Goal: Information Seeking & Learning: Learn about a topic

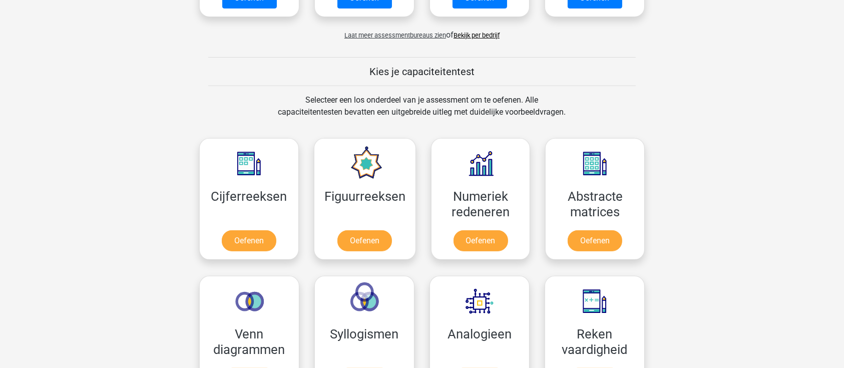
scroll to position [467, 0]
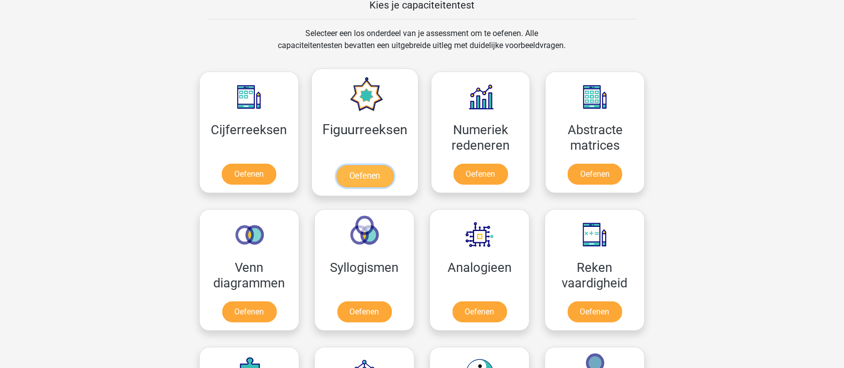
click at [359, 171] on link "Oefenen" at bounding box center [364, 176] width 57 height 22
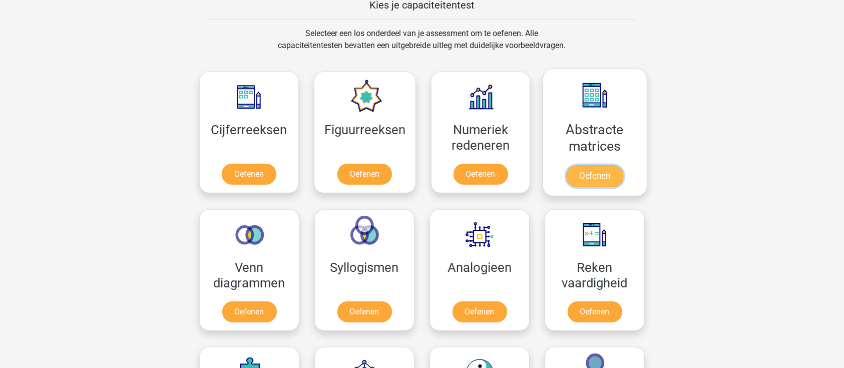
click at [609, 165] on link "Oefenen" at bounding box center [594, 176] width 57 height 22
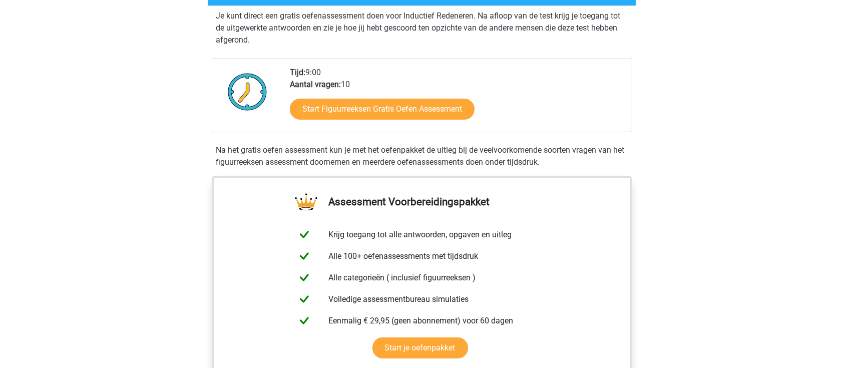
scroll to position [200, 0]
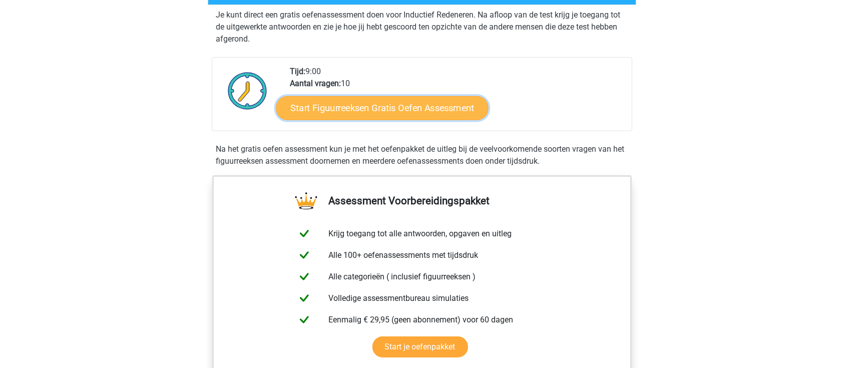
click at [379, 106] on link "Start Figuurreeksen Gratis Oefen Assessment" at bounding box center [382, 108] width 212 height 24
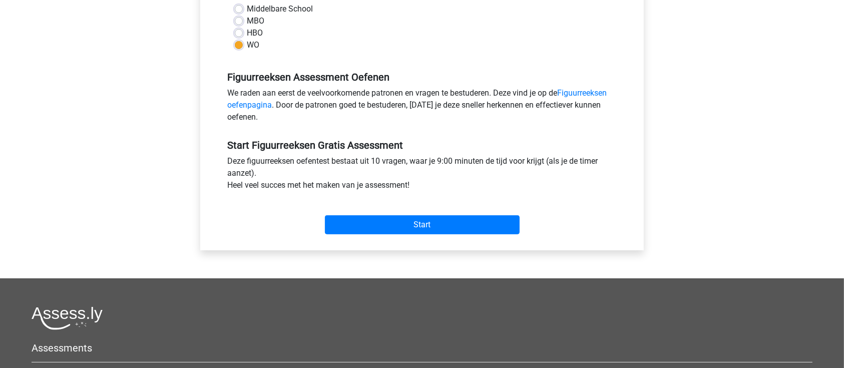
scroll to position [267, 0]
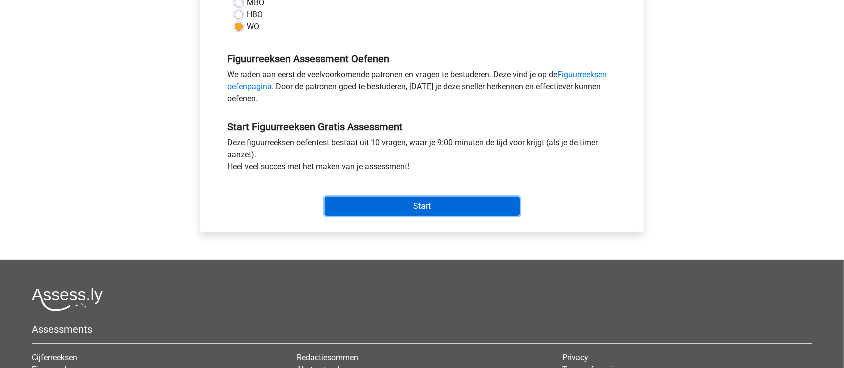
click at [449, 208] on input "Start" at bounding box center [422, 206] width 195 height 19
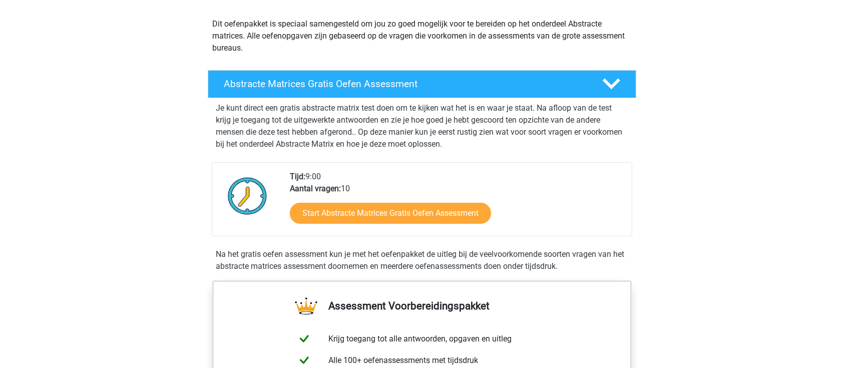
scroll to position [133, 0]
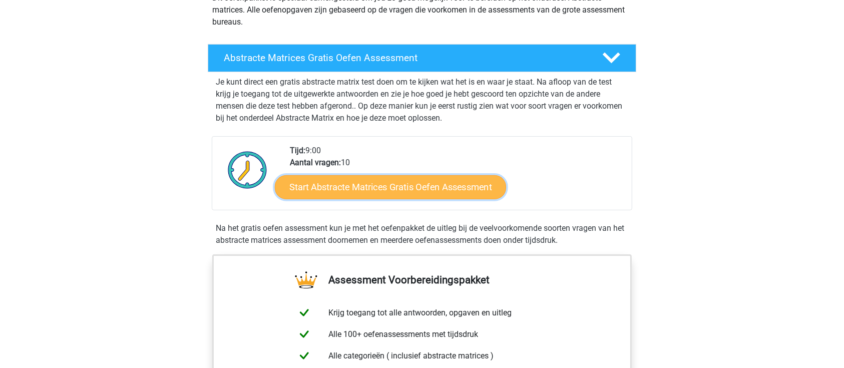
click at [355, 195] on link "Start Abstracte Matrices Gratis Oefen Assessment" at bounding box center [390, 187] width 231 height 24
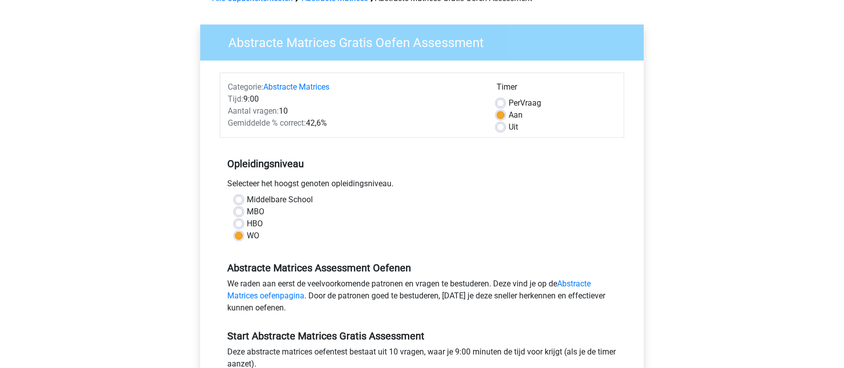
scroll to position [133, 0]
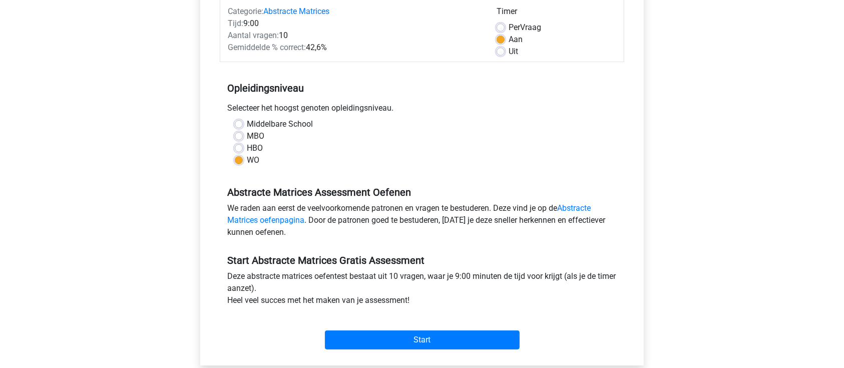
click at [397, 349] on div "Start" at bounding box center [422, 331] width 404 height 43
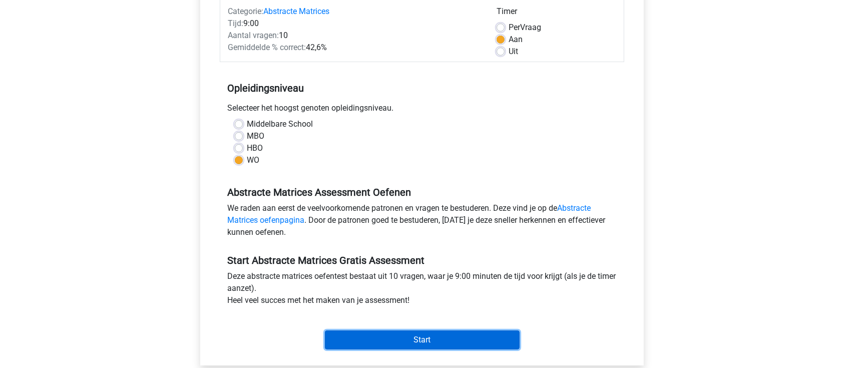
click at [400, 336] on input "Start" at bounding box center [422, 339] width 195 height 19
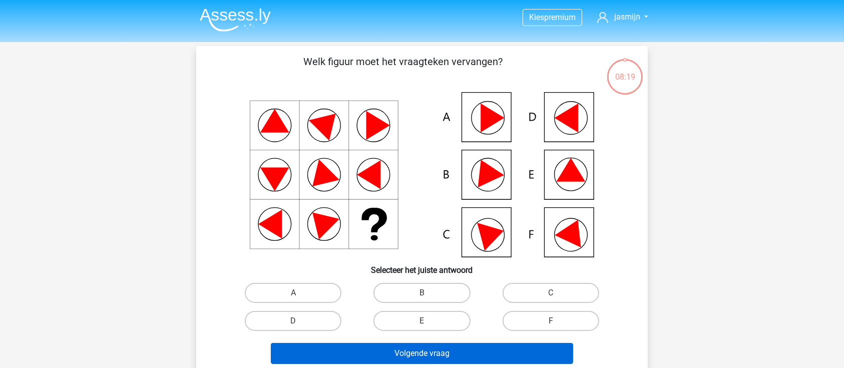
scroll to position [67, 0]
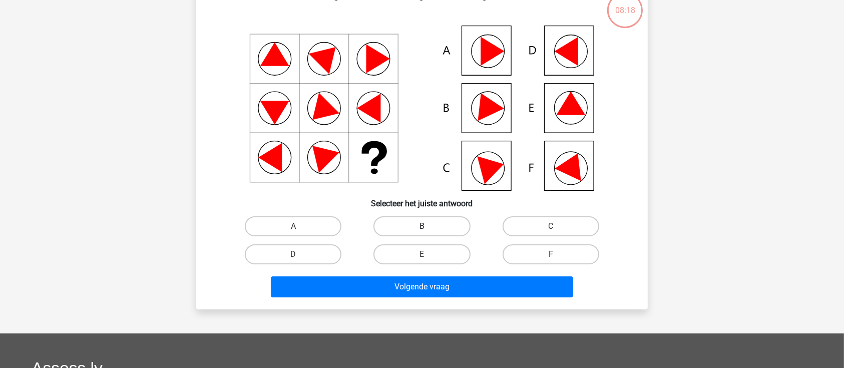
click at [453, 227] on label "B" at bounding box center [421, 226] width 97 height 20
click at [429, 227] on input "B" at bounding box center [425, 229] width 7 height 7
radio input "true"
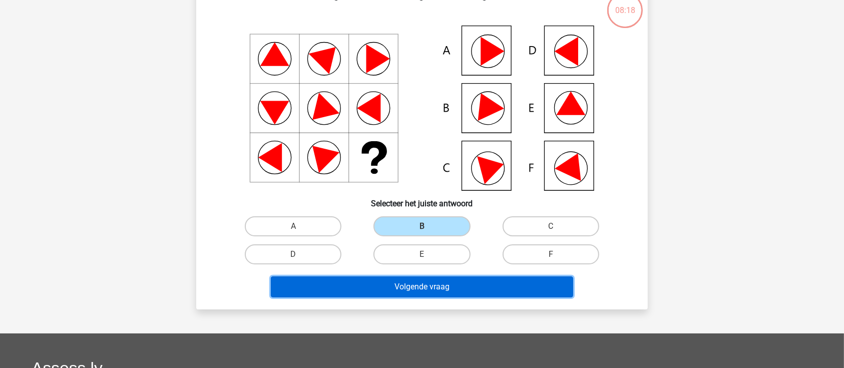
click at [457, 277] on button "Volgende vraag" at bounding box center [422, 286] width 303 height 21
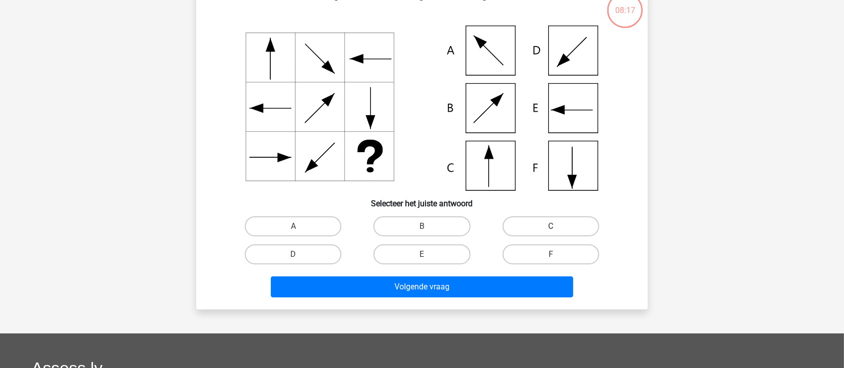
scroll to position [46, 0]
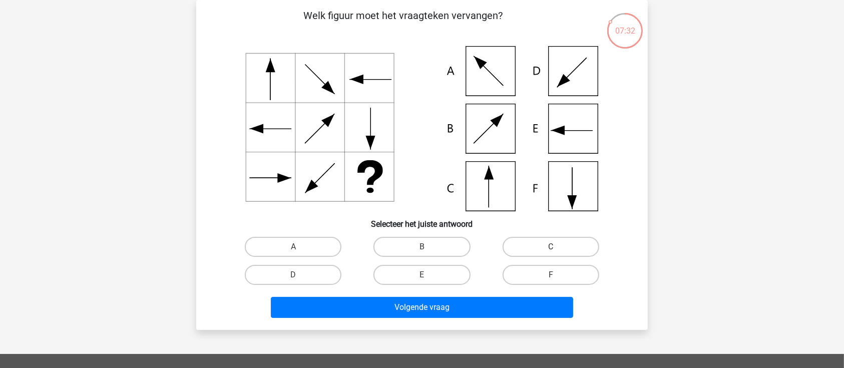
click at [573, 243] on label "C" at bounding box center [551, 247] width 97 height 20
click at [557, 247] on input "C" at bounding box center [554, 250] width 7 height 7
radio input "true"
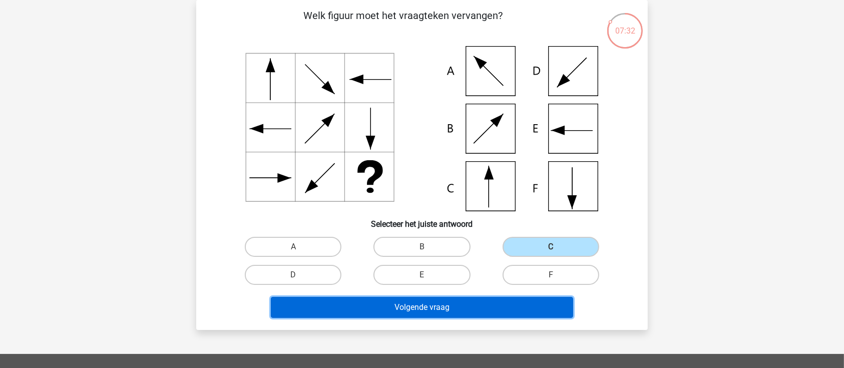
click at [462, 307] on button "Volgende vraag" at bounding box center [422, 307] width 303 height 21
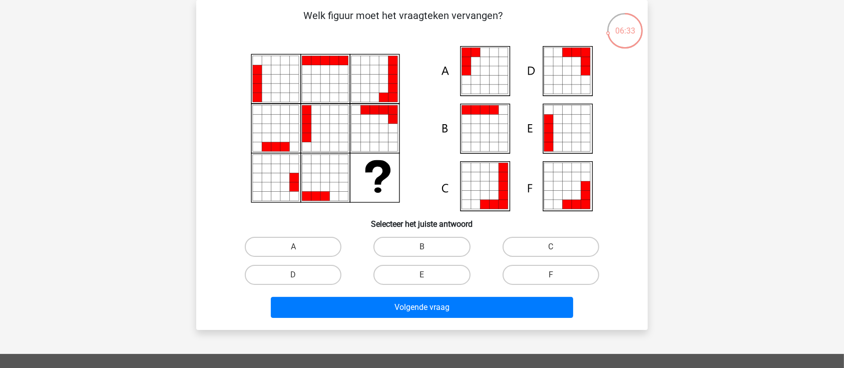
click at [553, 258] on div "C" at bounding box center [551, 247] width 129 height 28
click at [553, 246] on label "C" at bounding box center [551, 247] width 97 height 20
click at [553, 247] on input "C" at bounding box center [554, 250] width 7 height 7
radio input "true"
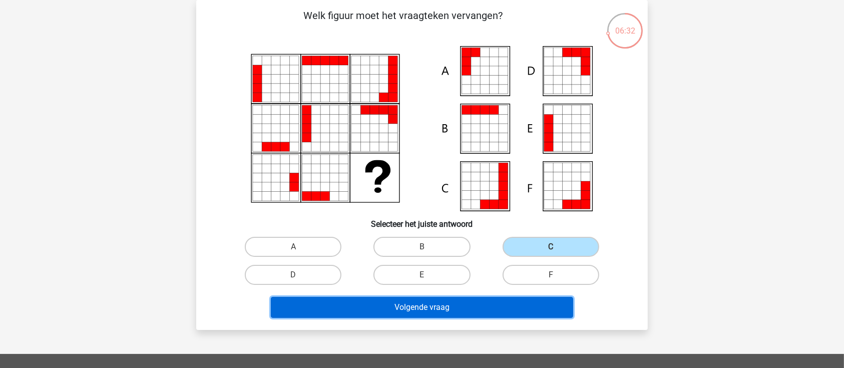
click at [493, 302] on button "Volgende vraag" at bounding box center [422, 307] width 303 height 21
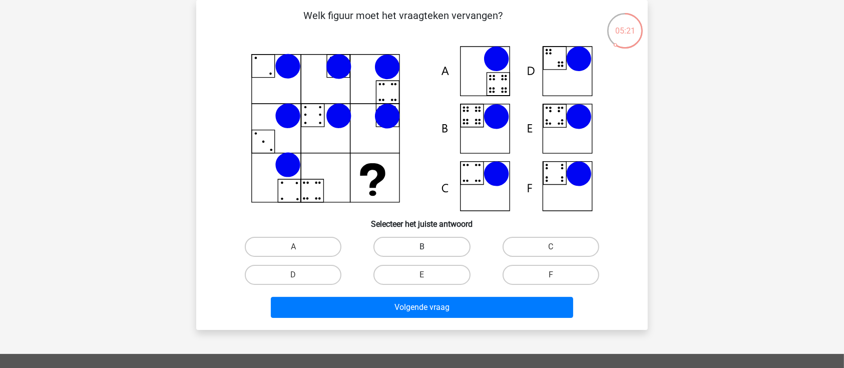
click at [416, 241] on label "B" at bounding box center [421, 247] width 97 height 20
click at [422, 247] on input "B" at bounding box center [425, 250] width 7 height 7
radio input "true"
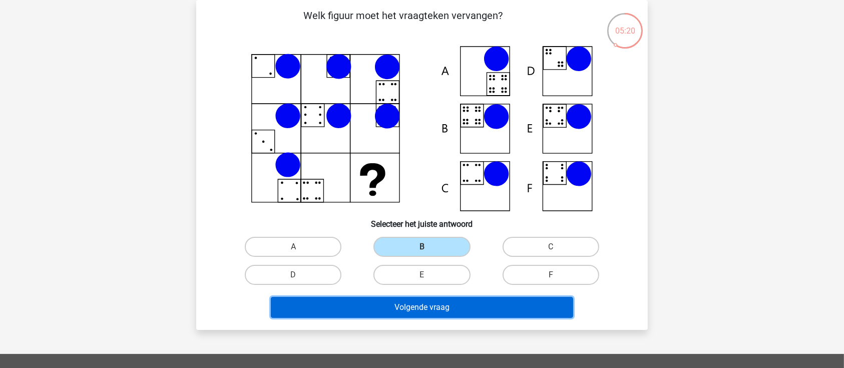
click at [498, 311] on button "Volgende vraag" at bounding box center [422, 307] width 303 height 21
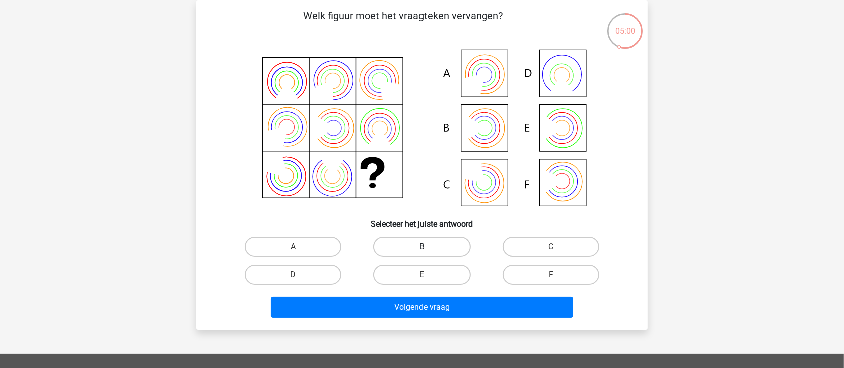
click at [387, 247] on label "B" at bounding box center [421, 247] width 97 height 20
click at [422, 247] on input "B" at bounding box center [425, 250] width 7 height 7
radio input "true"
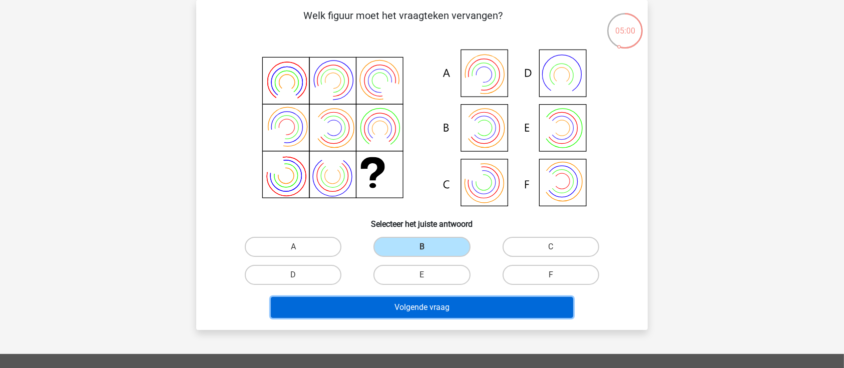
click at [504, 306] on button "Volgende vraag" at bounding box center [422, 307] width 303 height 21
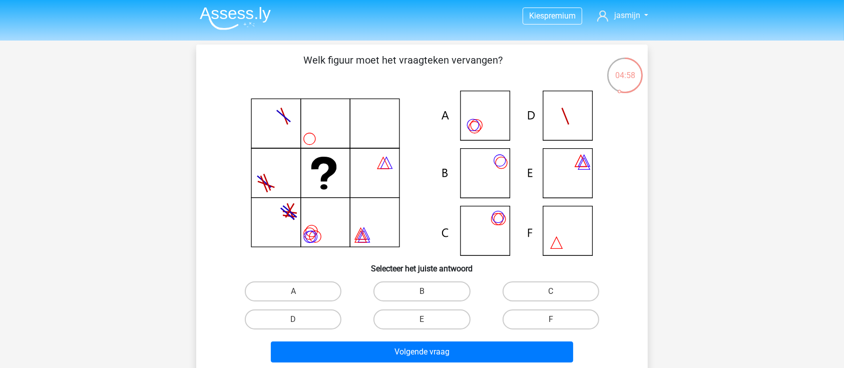
scroll to position [0, 0]
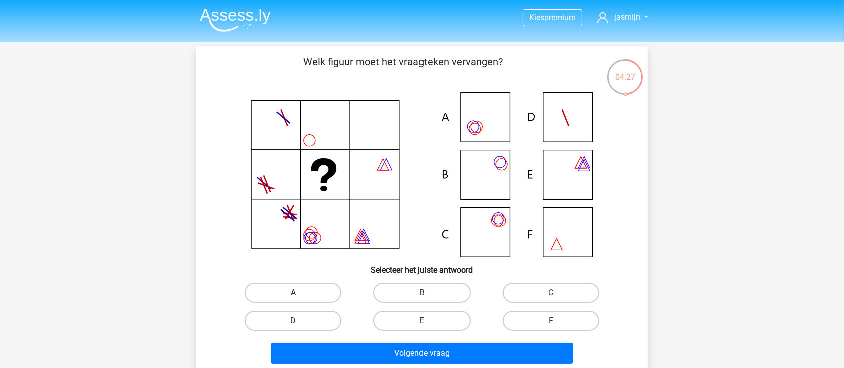
click at [333, 289] on label "A" at bounding box center [293, 293] width 97 height 20
click at [300, 293] on input "A" at bounding box center [296, 296] width 7 height 7
radio input "true"
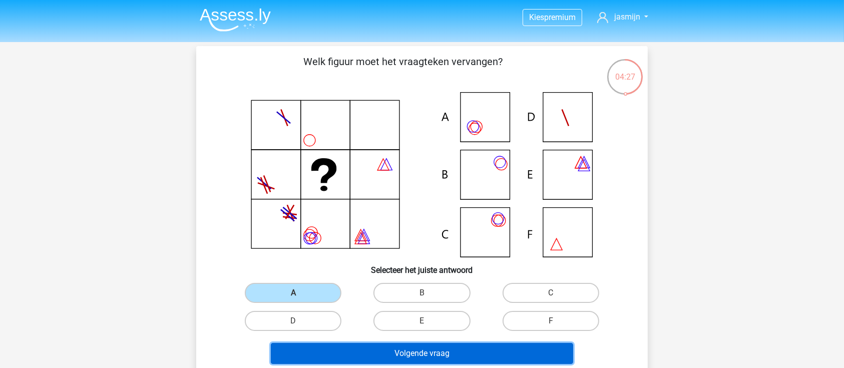
click at [418, 350] on button "Volgende vraag" at bounding box center [422, 353] width 303 height 21
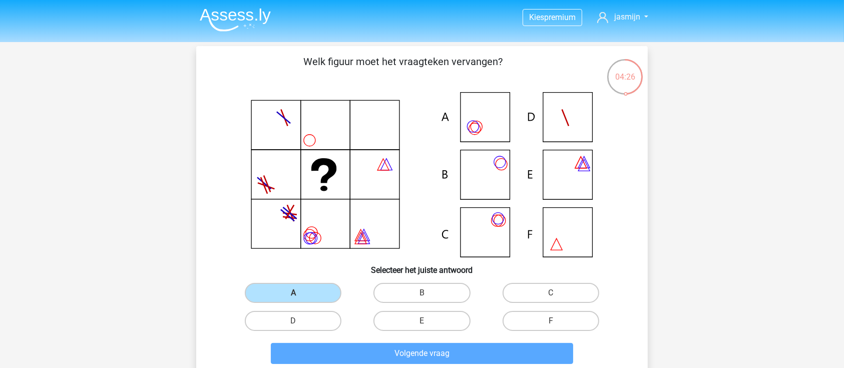
scroll to position [46, 0]
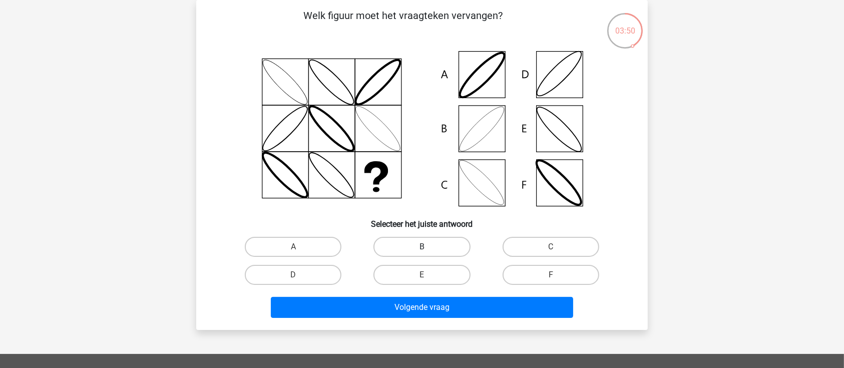
click at [412, 250] on label "B" at bounding box center [421, 247] width 97 height 20
click at [422, 250] on input "B" at bounding box center [425, 250] width 7 height 7
radio input "true"
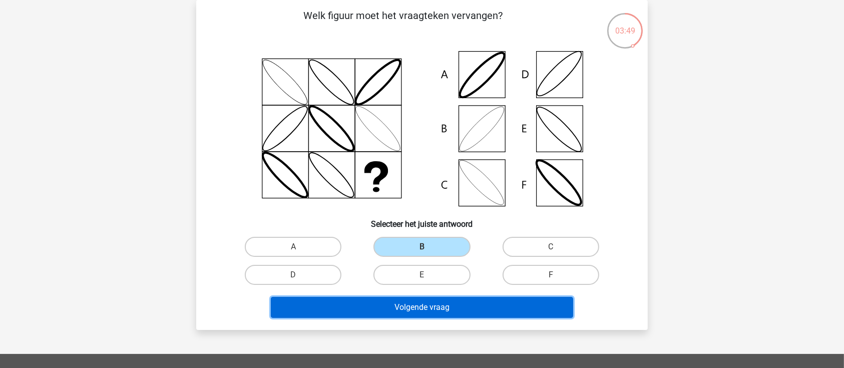
click at [464, 306] on button "Volgende vraag" at bounding box center [422, 307] width 303 height 21
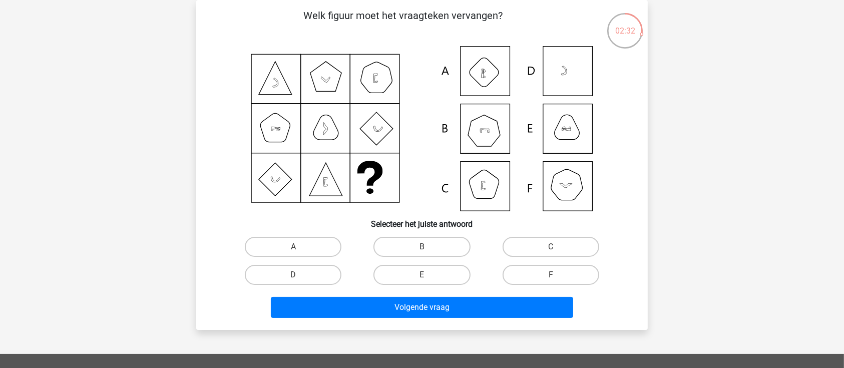
click at [494, 269] on div "F" at bounding box center [551, 275] width 121 height 20
click at [513, 275] on label "F" at bounding box center [551, 275] width 97 height 20
click at [551, 275] on input "F" at bounding box center [554, 278] width 7 height 7
radio input "true"
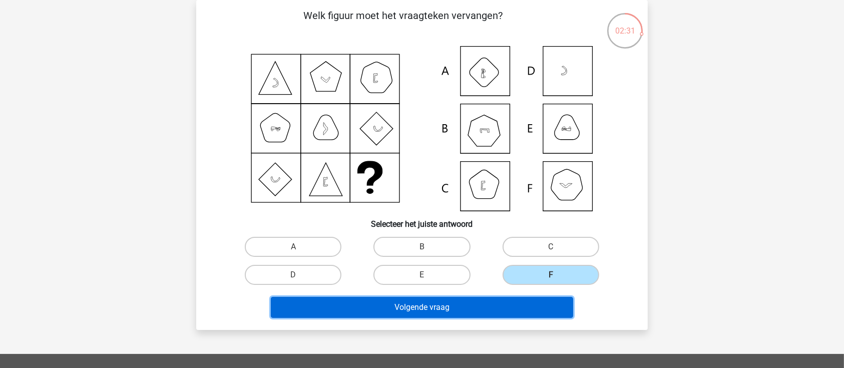
click at [503, 303] on button "Volgende vraag" at bounding box center [422, 307] width 303 height 21
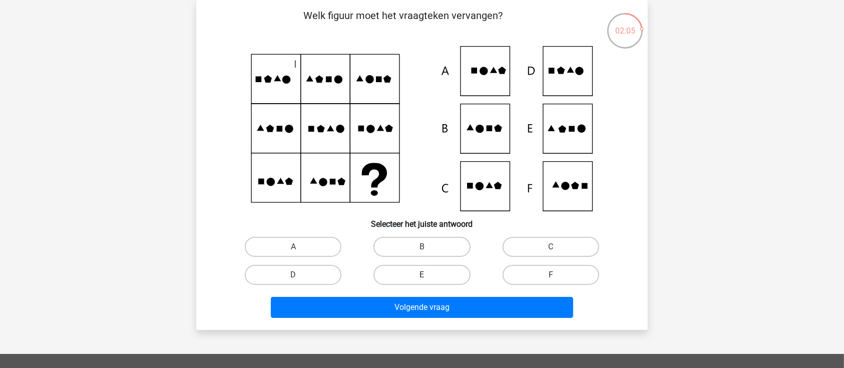
click at [421, 278] on label "E" at bounding box center [421, 275] width 97 height 20
click at [422, 278] on input "E" at bounding box center [425, 278] width 7 height 7
radio input "true"
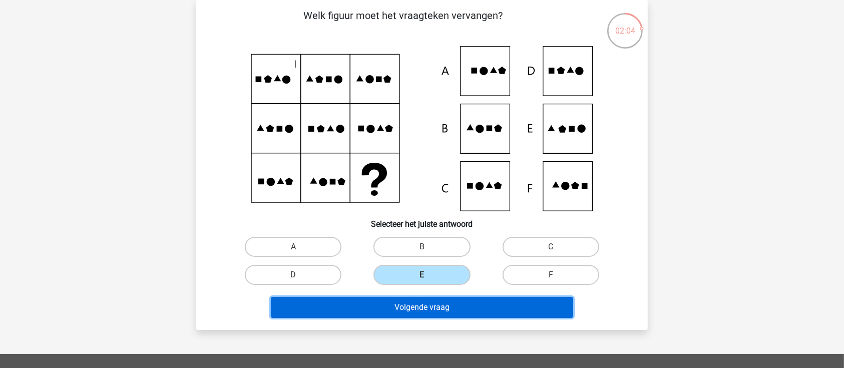
click at [476, 313] on button "Volgende vraag" at bounding box center [422, 307] width 303 height 21
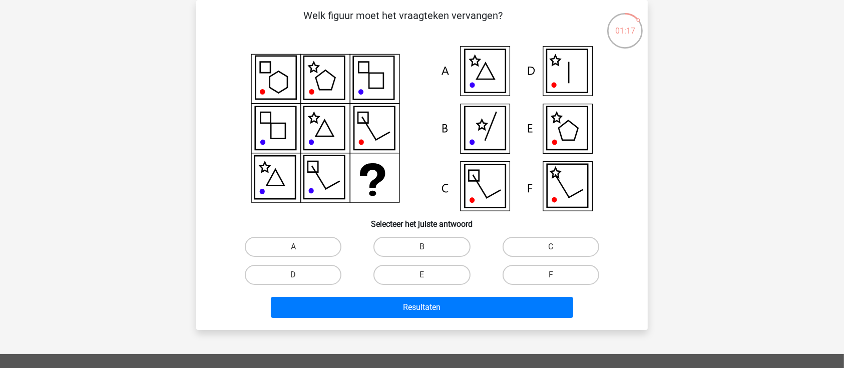
click at [427, 276] on input "E" at bounding box center [425, 278] width 7 height 7
radio input "true"
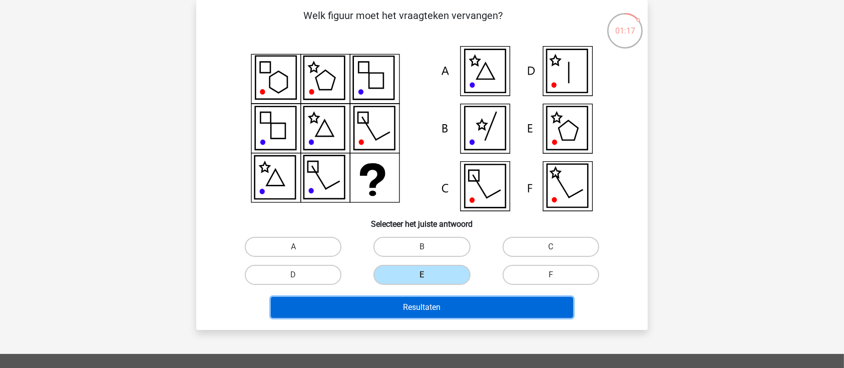
click at [465, 305] on button "Resultaten" at bounding box center [422, 307] width 303 height 21
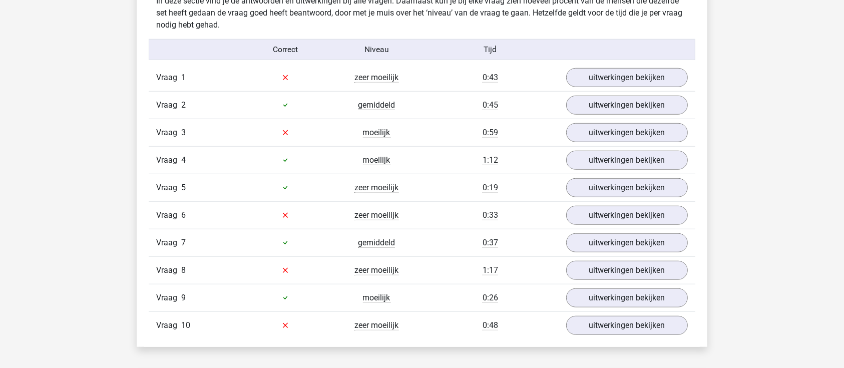
scroll to position [801, 0]
click at [590, 76] on link "uitwerkingen bekijken" at bounding box center [627, 77] width 140 height 22
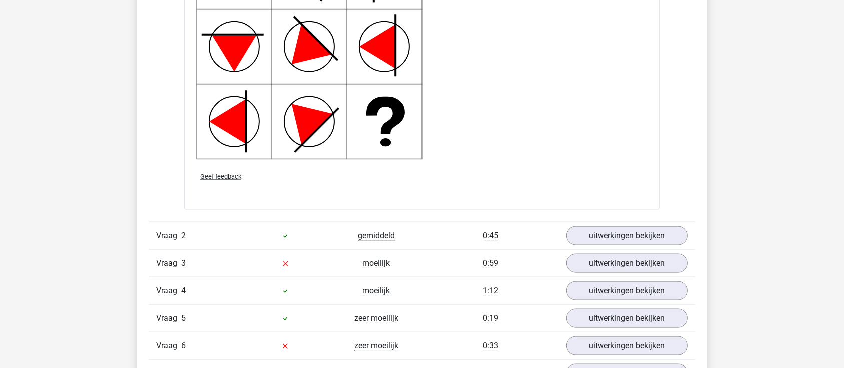
scroll to position [1402, 0]
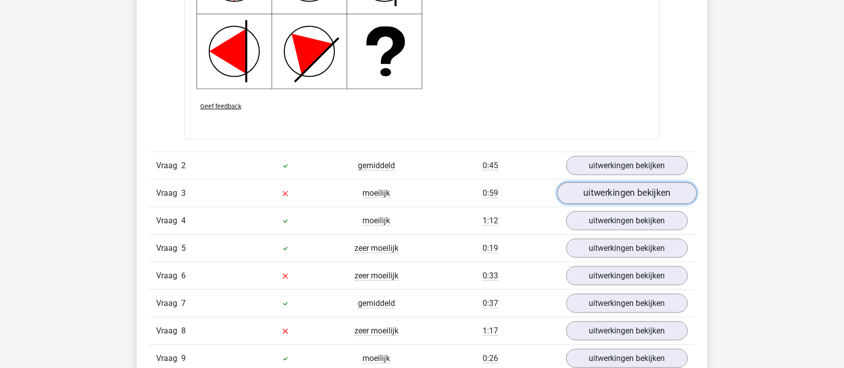
click at [635, 197] on link "uitwerkingen bekijken" at bounding box center [627, 193] width 140 height 22
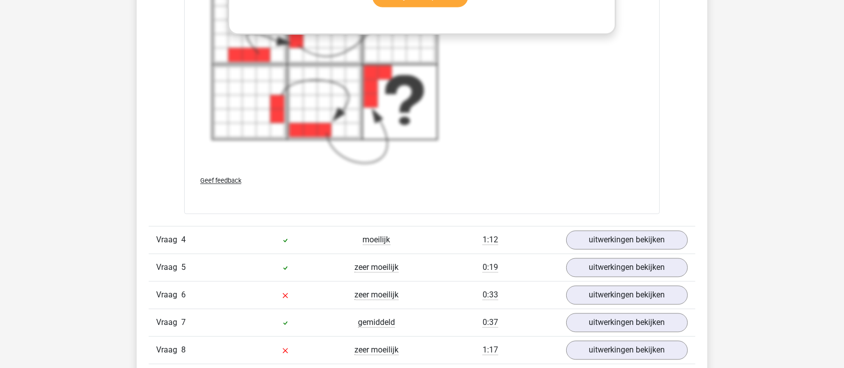
scroll to position [2203, 0]
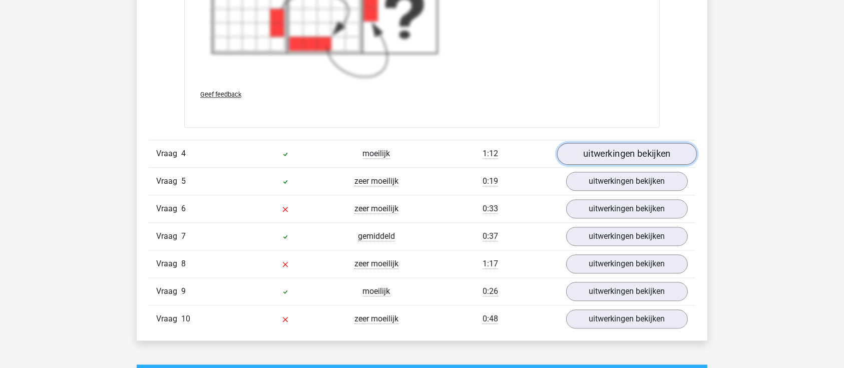
click at [616, 158] on link "uitwerkingen bekijken" at bounding box center [627, 154] width 140 height 22
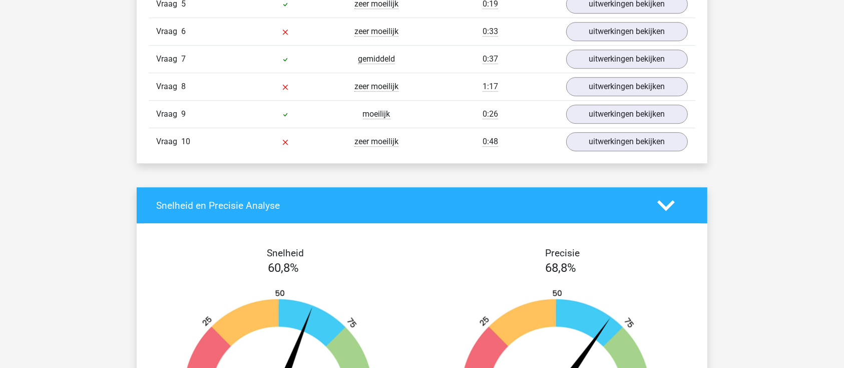
scroll to position [2536, 0]
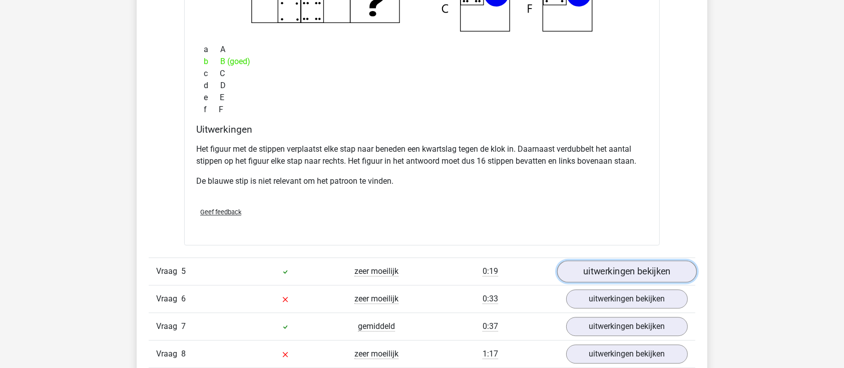
click at [603, 263] on link "uitwerkingen bekijken" at bounding box center [627, 271] width 140 height 22
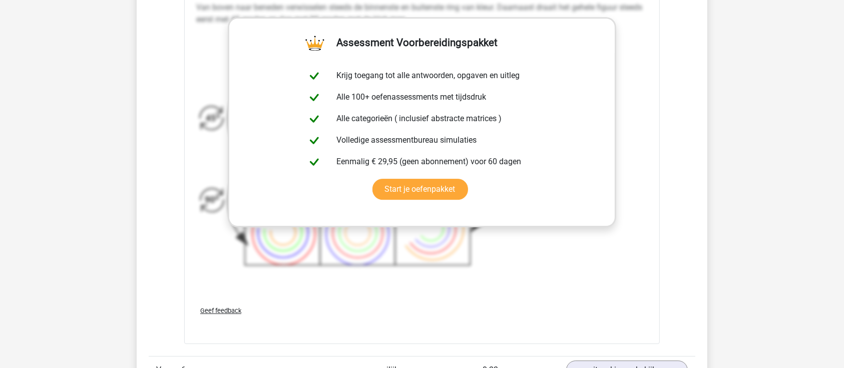
scroll to position [3337, 0]
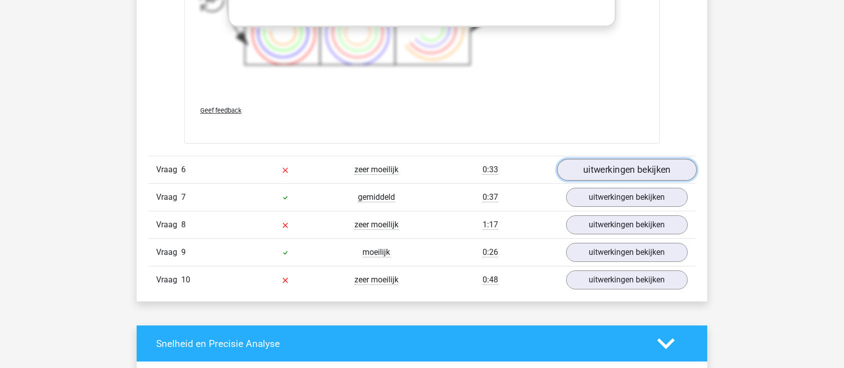
click at [623, 163] on link "uitwerkingen bekijken" at bounding box center [627, 170] width 140 height 22
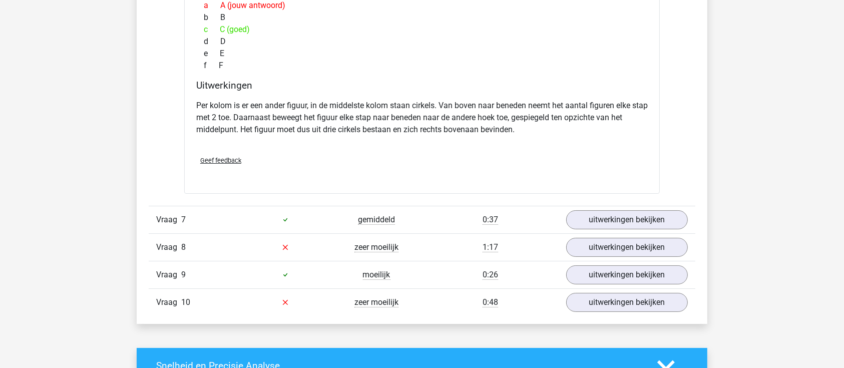
scroll to position [3805, 0]
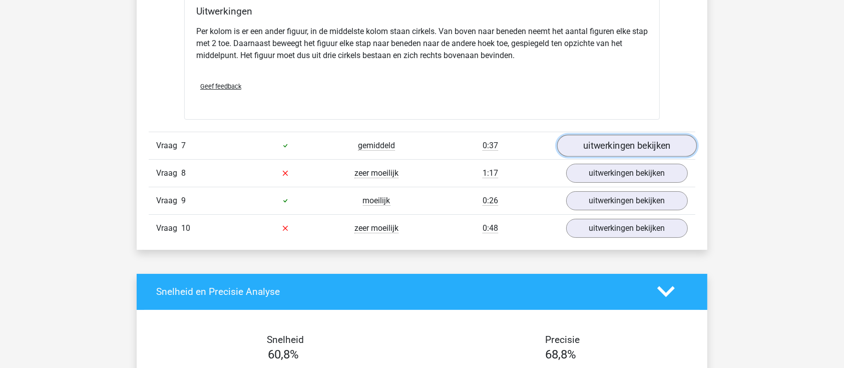
click at [650, 143] on link "uitwerkingen bekijken" at bounding box center [627, 146] width 140 height 22
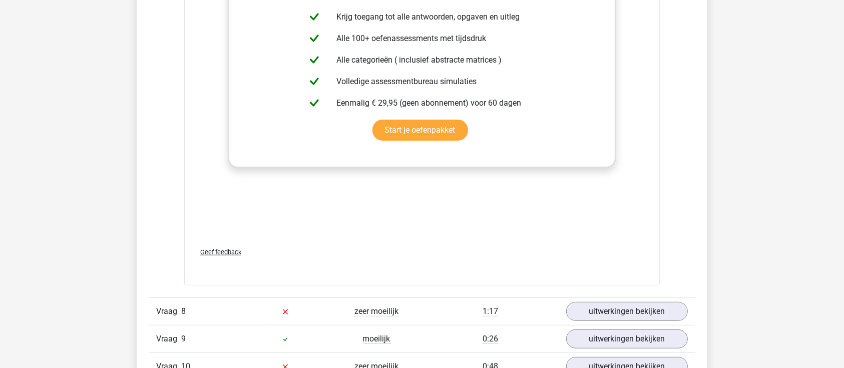
scroll to position [4472, 0]
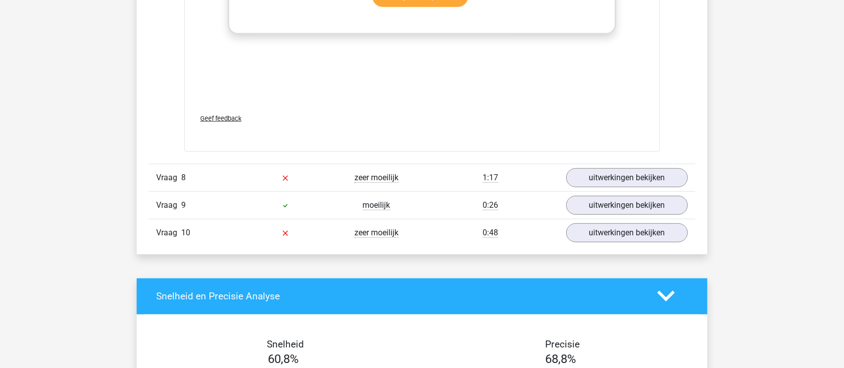
click at [597, 187] on div "Vraag 8 zeer moeilijk 1:17 uitwerkingen bekijken" at bounding box center [422, 178] width 547 height 28
click at [596, 176] on link "uitwerkingen bekijken" at bounding box center [627, 178] width 140 height 22
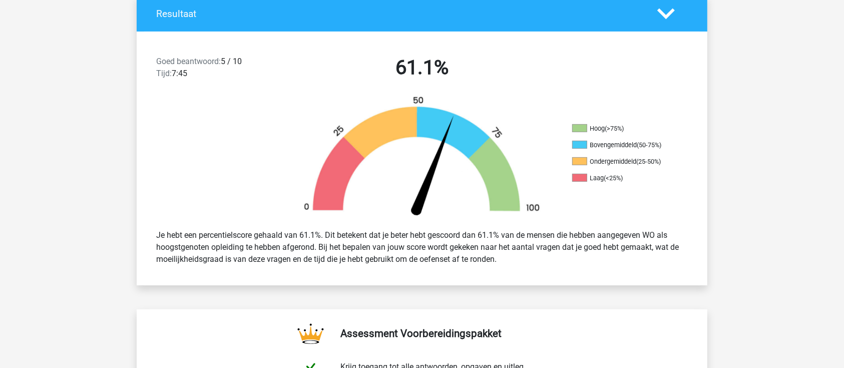
scroll to position [133, 0]
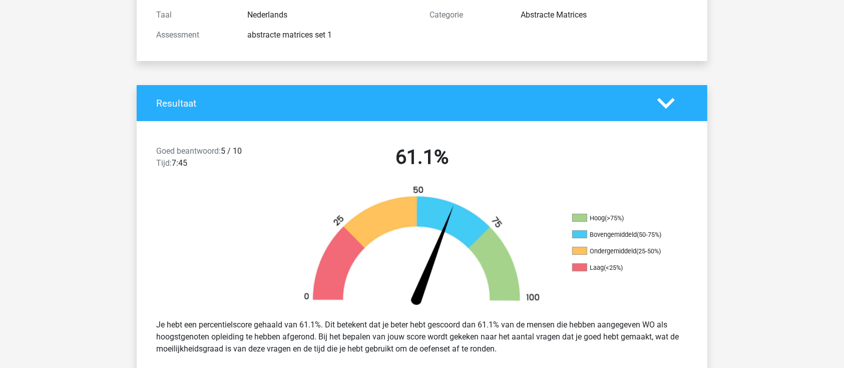
drag, startPoint x: 682, startPoint y: 104, endPoint x: 657, endPoint y: 100, distance: 25.3
click at [678, 103] on div at bounding box center [673, 104] width 46 height 18
click at [657, 100] on icon at bounding box center [666, 104] width 18 height 18
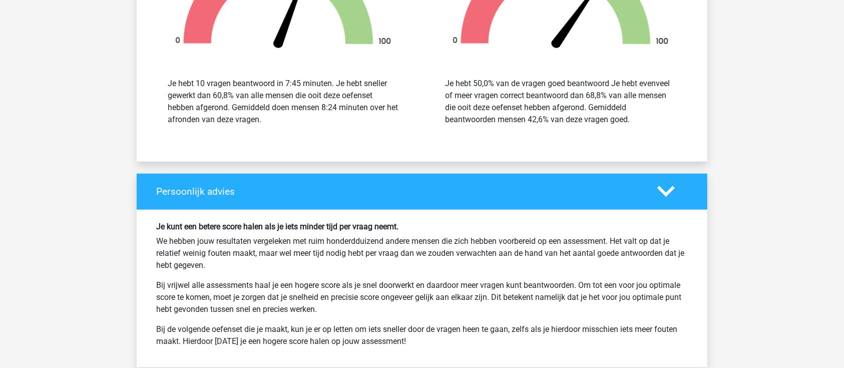
scroll to position [4987, 0]
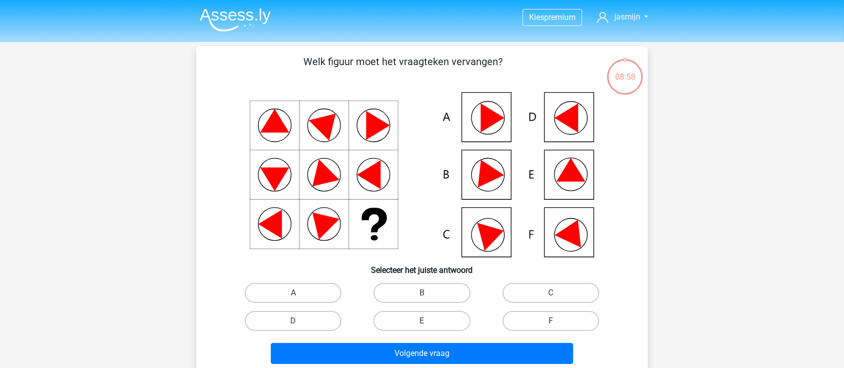
click at [242, 27] on img at bounding box center [235, 20] width 71 height 24
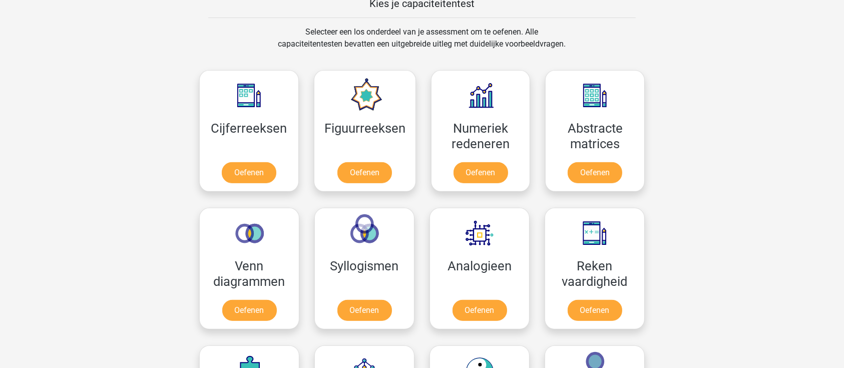
scroll to position [400, 0]
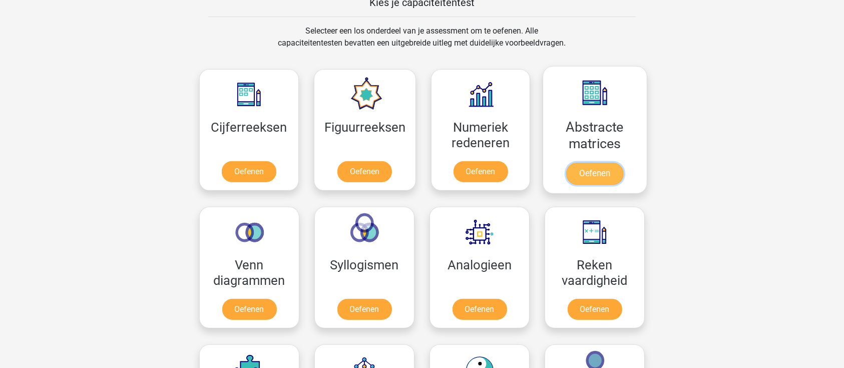
click at [602, 170] on link "Oefenen" at bounding box center [594, 174] width 57 height 22
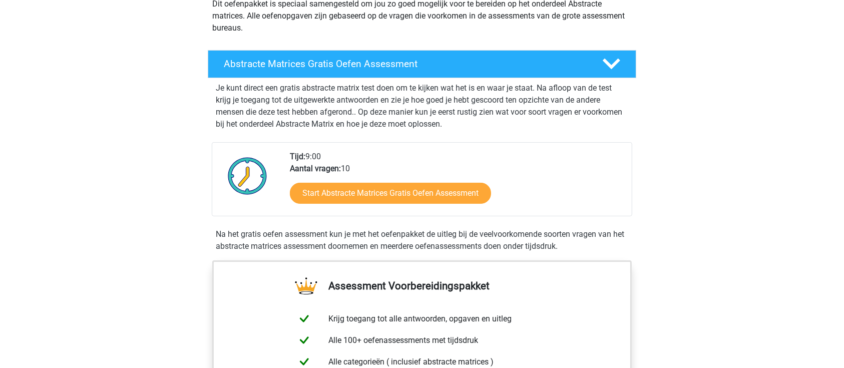
scroll to position [200, 0]
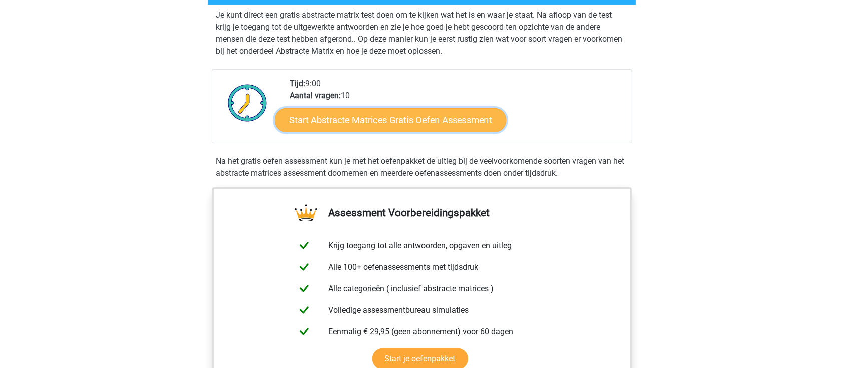
click at [335, 115] on link "Start Abstracte Matrices Gratis Oefen Assessment" at bounding box center [390, 120] width 231 height 24
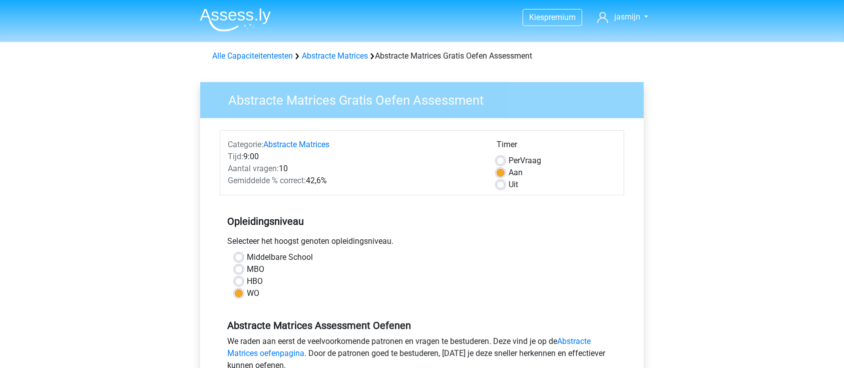
click at [247, 282] on label "HBO" at bounding box center [255, 281] width 16 height 12
click at [241, 282] on input "HBO" at bounding box center [239, 280] width 8 height 10
radio input "true"
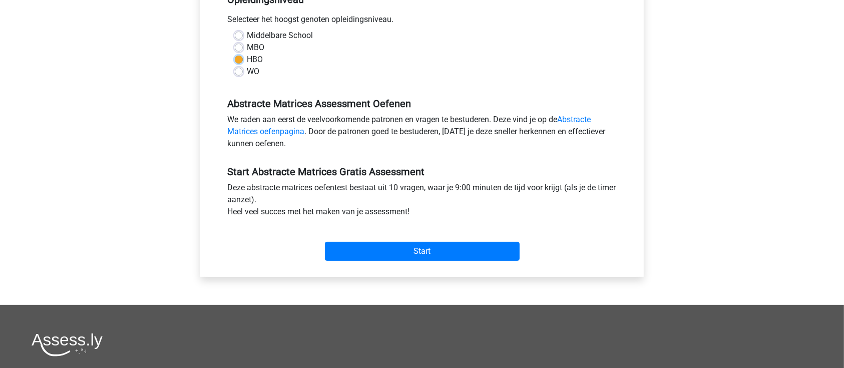
scroll to position [267, 0]
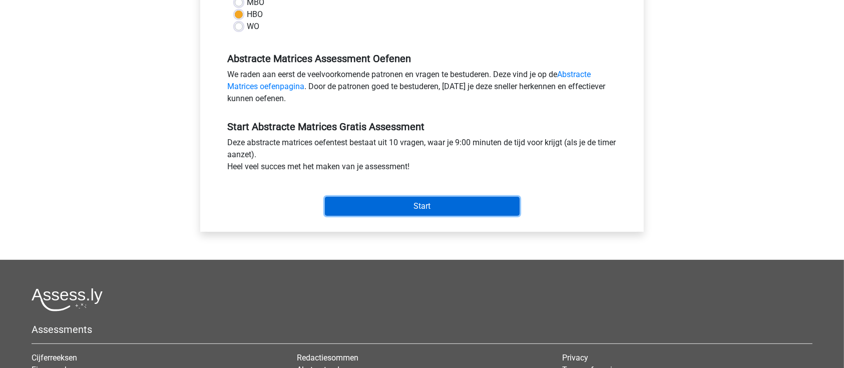
click at [462, 197] on input "Start" at bounding box center [422, 206] width 195 height 19
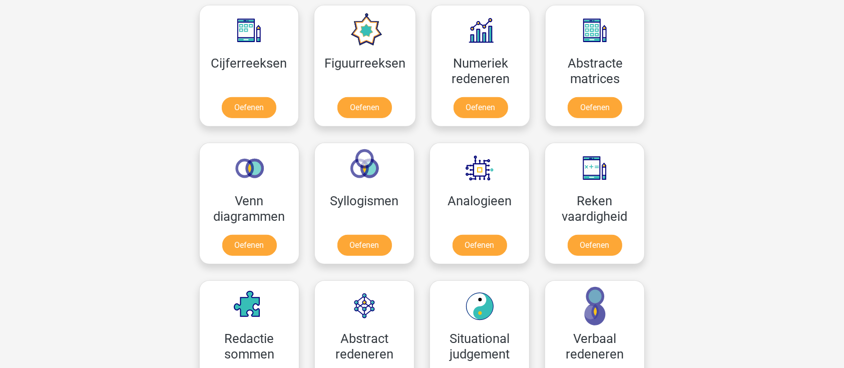
scroll to position [601, 0]
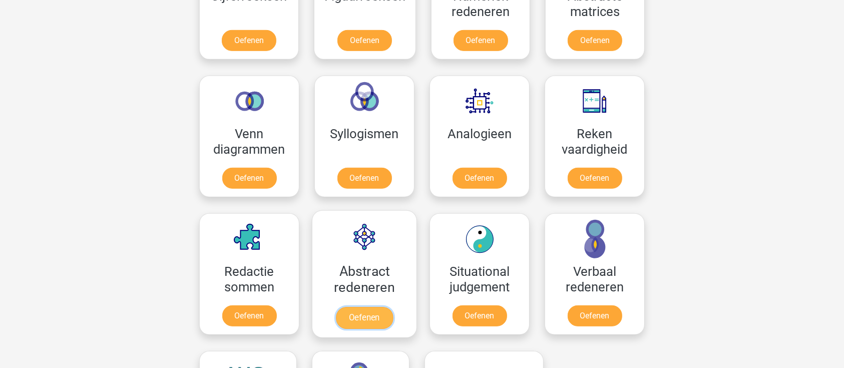
click at [390, 307] on link "Oefenen" at bounding box center [364, 318] width 57 height 22
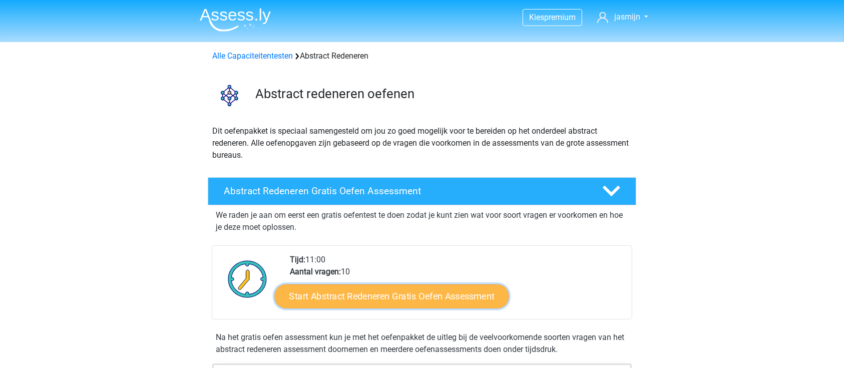
click at [441, 294] on link "Start Abstract Redeneren Gratis Oefen Assessment" at bounding box center [392, 296] width 234 height 24
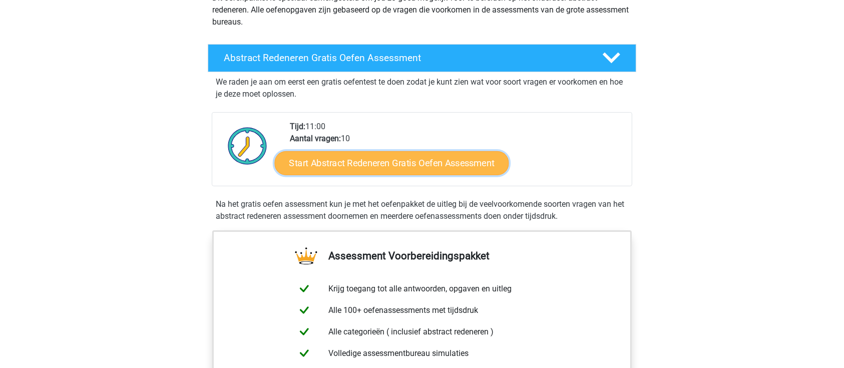
scroll to position [200, 0]
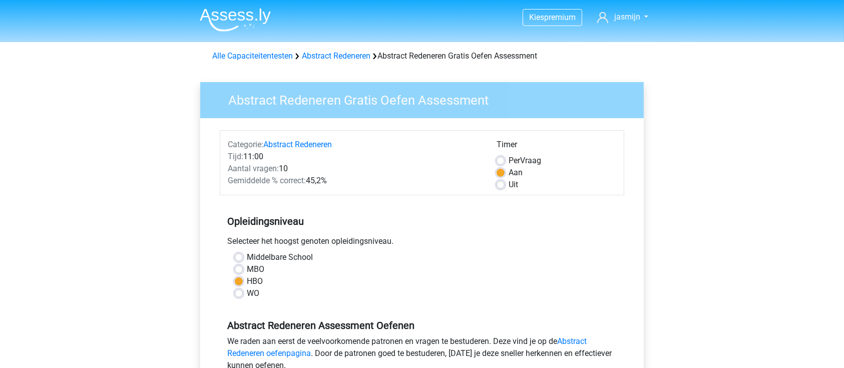
scroll to position [133, 0]
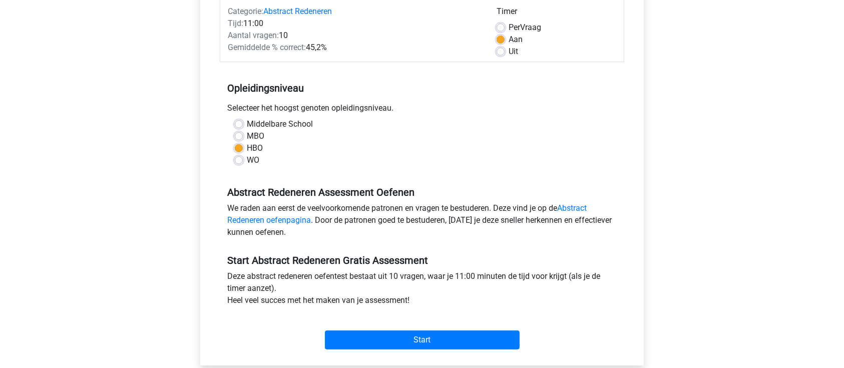
click at [241, 165] on div "Middelbare School MBO HBO WO" at bounding box center [422, 146] width 404 height 56
click at [247, 163] on label "WO" at bounding box center [253, 160] width 13 height 12
click at [241, 163] on input "WO" at bounding box center [239, 159] width 8 height 10
radio input "true"
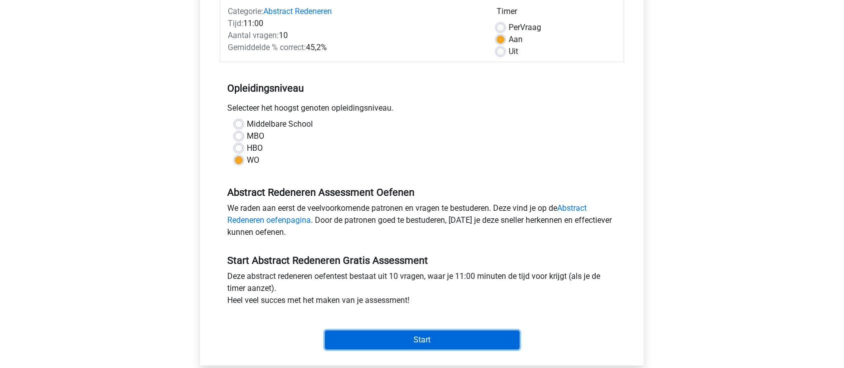
click at [463, 347] on input "Start" at bounding box center [422, 339] width 195 height 19
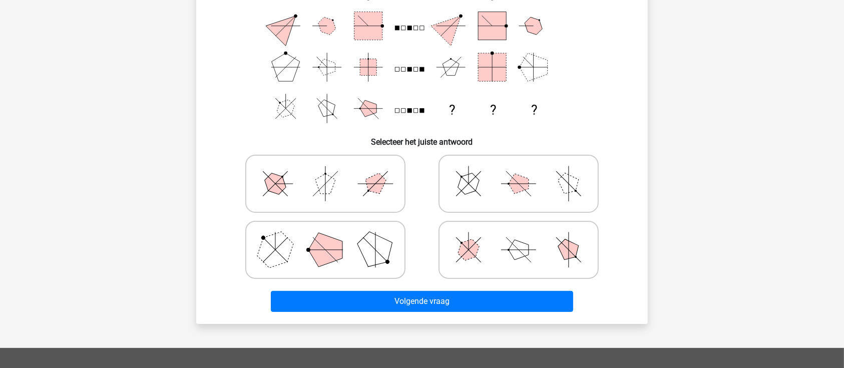
scroll to position [133, 0]
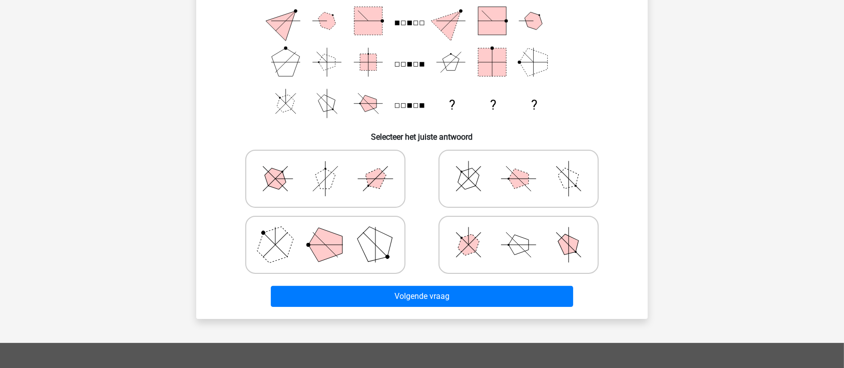
click at [566, 182] on polygon at bounding box center [569, 179] width 29 height 29
click at [525, 166] on input "radio" at bounding box center [522, 163] width 7 height 7
radio input "true"
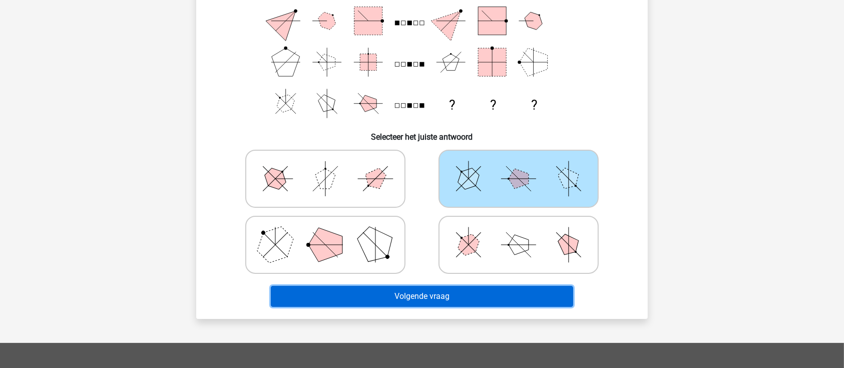
click at [478, 293] on button "Volgende vraag" at bounding box center [422, 296] width 303 height 21
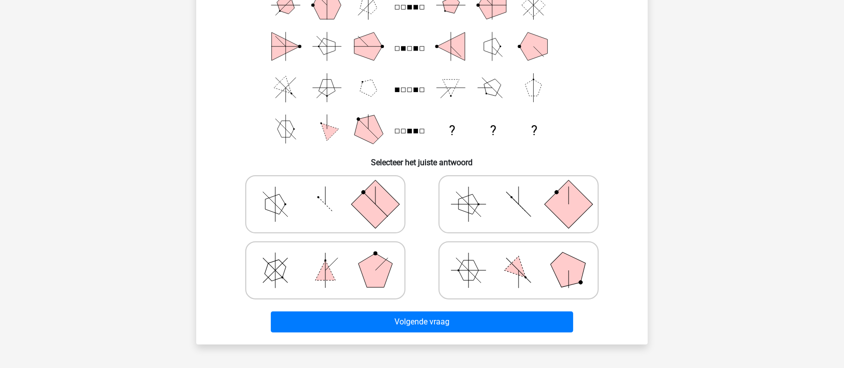
scroll to position [246, 0]
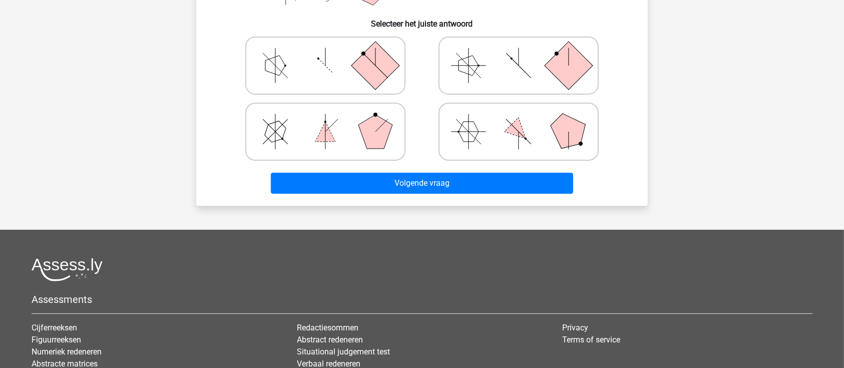
click at [475, 169] on div "Volgende vraag" at bounding box center [422, 181] width 420 height 33
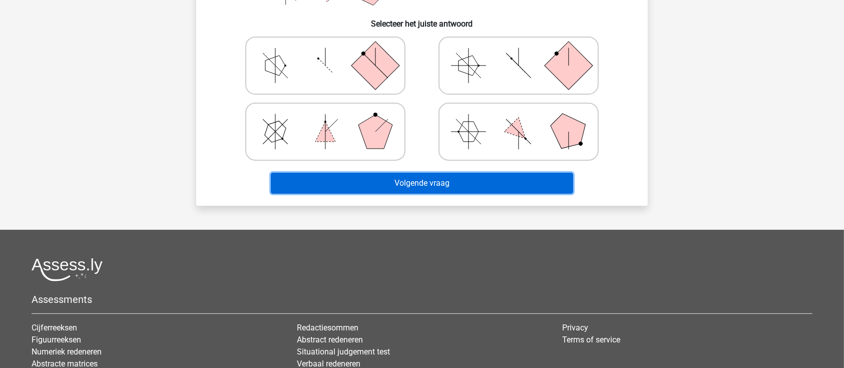
click at [479, 177] on button "Volgende vraag" at bounding box center [422, 183] width 303 height 21
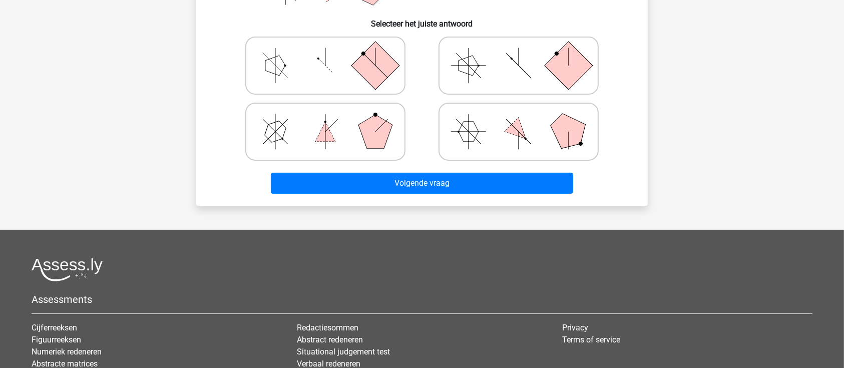
click at [495, 117] on icon at bounding box center [519, 132] width 150 height 50
click at [519, 117] on input "radio" at bounding box center [522, 116] width 7 height 7
radio input "true"
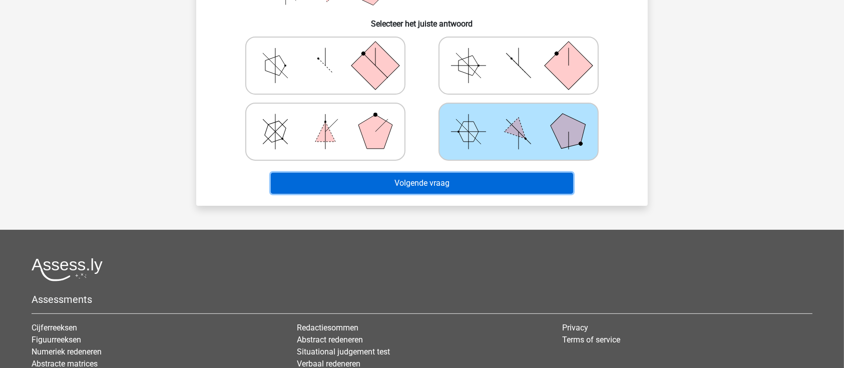
click at [465, 183] on button "Volgende vraag" at bounding box center [422, 183] width 303 height 21
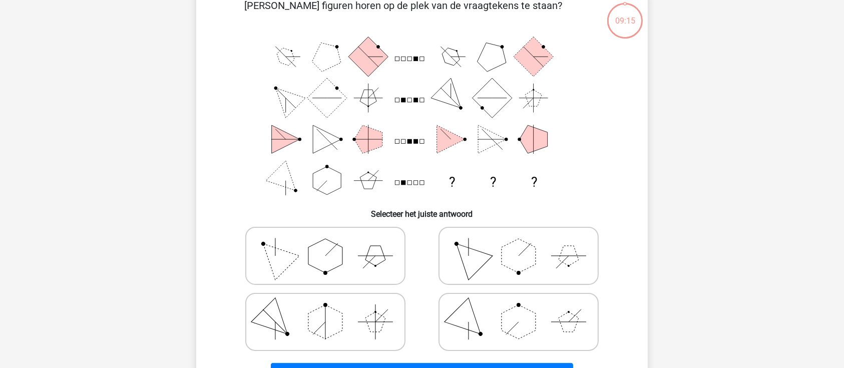
scroll to position [46, 0]
